Goal: Navigation & Orientation: Find specific page/section

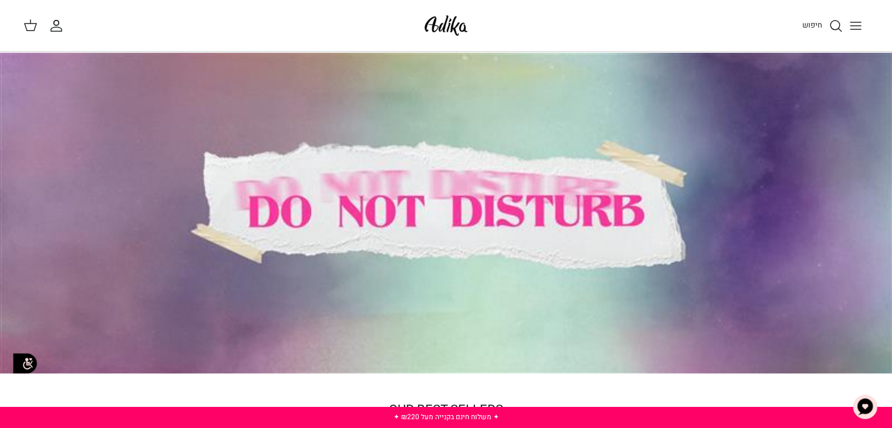
click at [863, 19] on button "Toggle menu" at bounding box center [856, 26] width 26 height 26
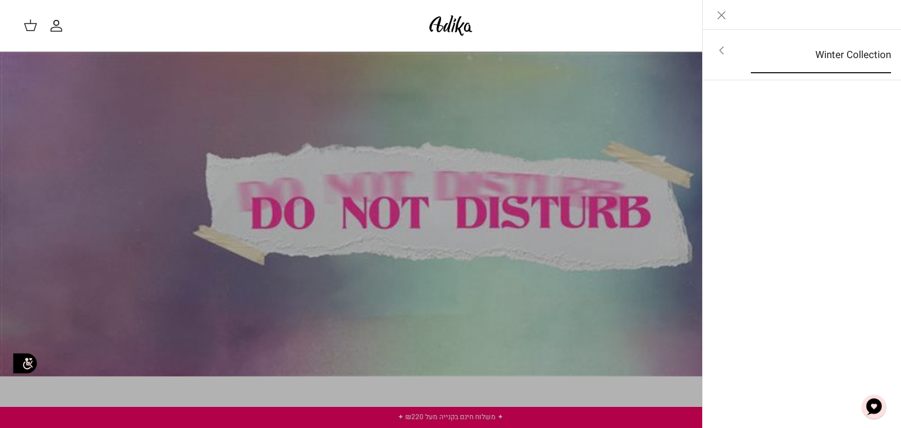
click at [835, 49] on link "Winter Collection" at bounding box center [820, 55] width 161 height 36
click at [835, 49] on link "לכל הפריטים" at bounding box center [802, 51] width 187 height 29
